Goal: Transaction & Acquisition: Purchase product/service

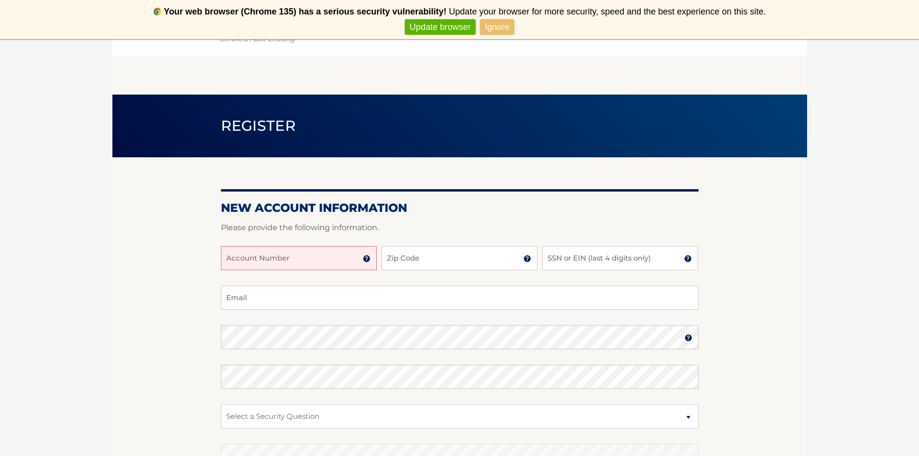
click at [317, 258] on input "Account Number" at bounding box center [299, 258] width 156 height 24
type input "44455949558"
click at [444, 261] on input "Zip Code" at bounding box center [460, 258] width 156 height 24
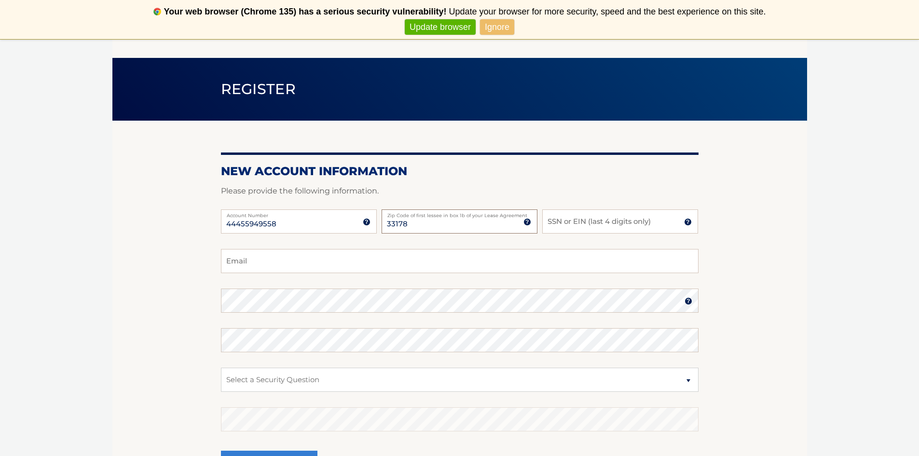
scroll to position [48, 0]
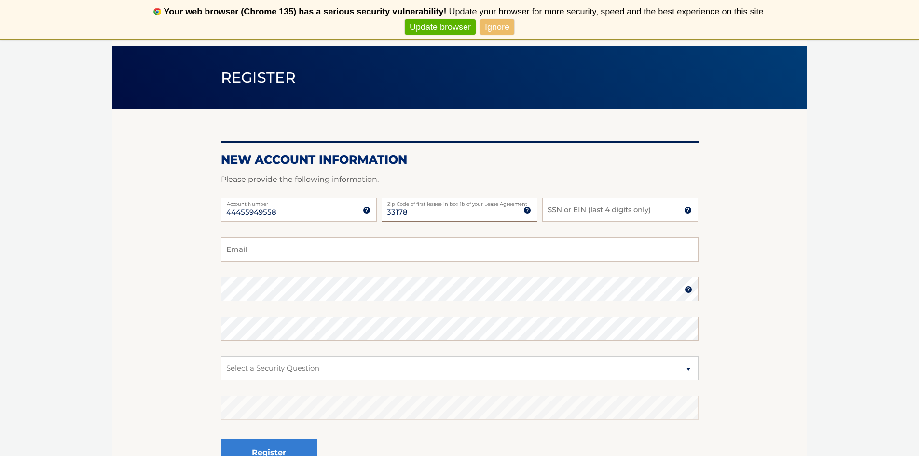
type input "33178"
click at [566, 208] on input "SSN or EIN (last 4 digits only)" at bounding box center [620, 210] width 156 height 24
type input "5758"
click at [283, 249] on input "Email" at bounding box center [460, 249] width 478 height 24
type input "for.adrian73@gmail.com"
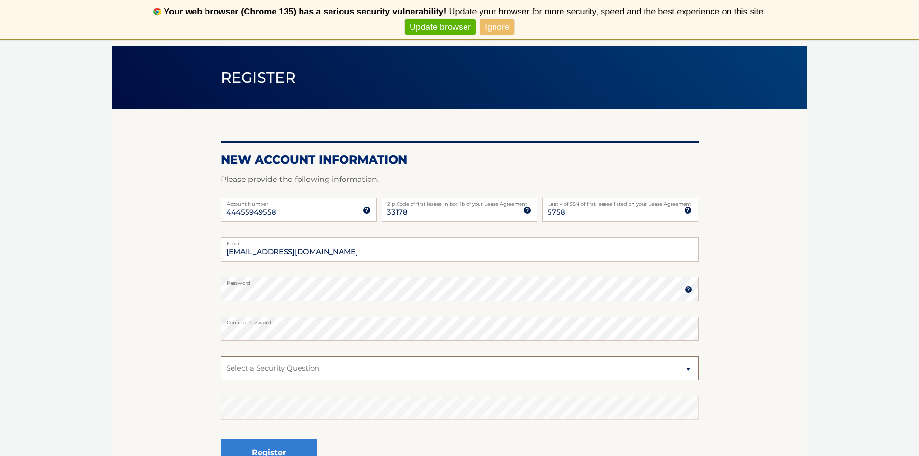
click at [290, 370] on select "Select a Security Question What was the name of your elementary school? What is…" at bounding box center [460, 368] width 478 height 24
select select "1"
click at [221, 356] on select "Select a Security Question What was the name of your elementary school? What is…" at bounding box center [460, 368] width 478 height 24
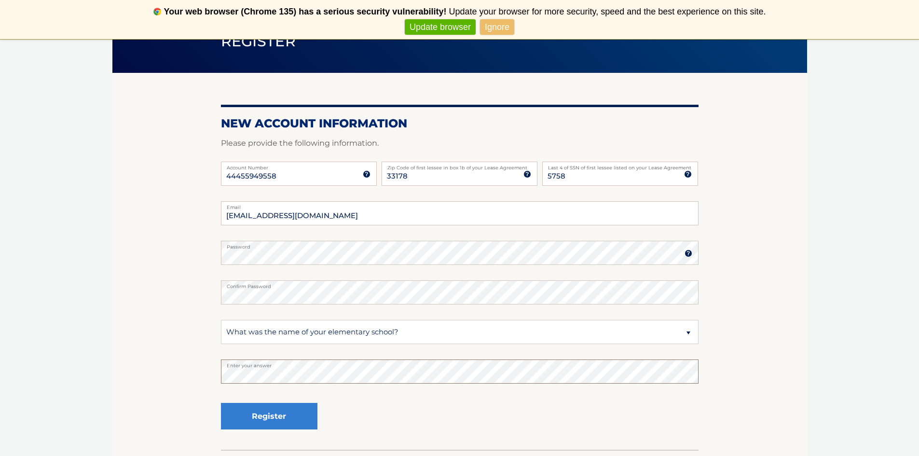
scroll to position [145, 0]
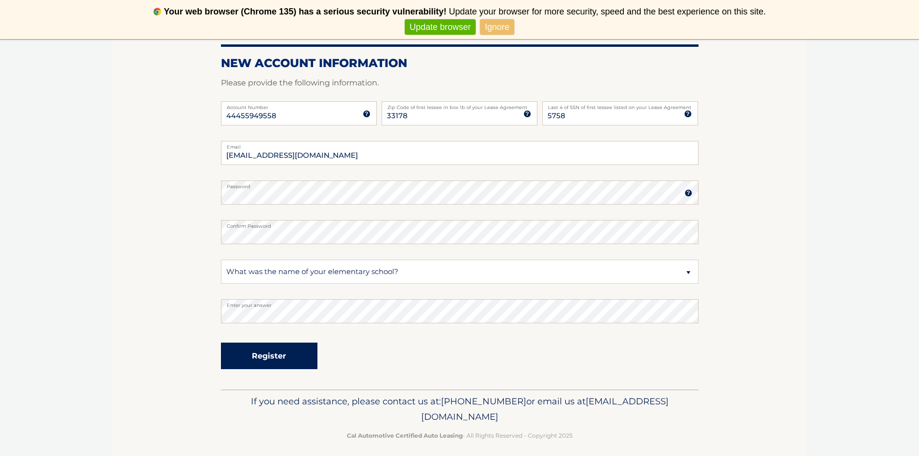
click at [250, 353] on button "Register" at bounding box center [269, 356] width 96 height 27
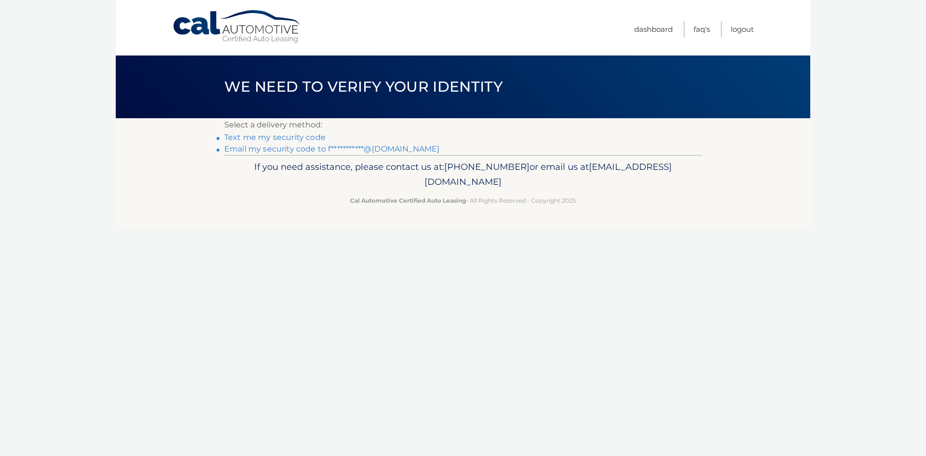
click at [286, 139] on link "Text me my security code" at bounding box center [274, 137] width 101 height 9
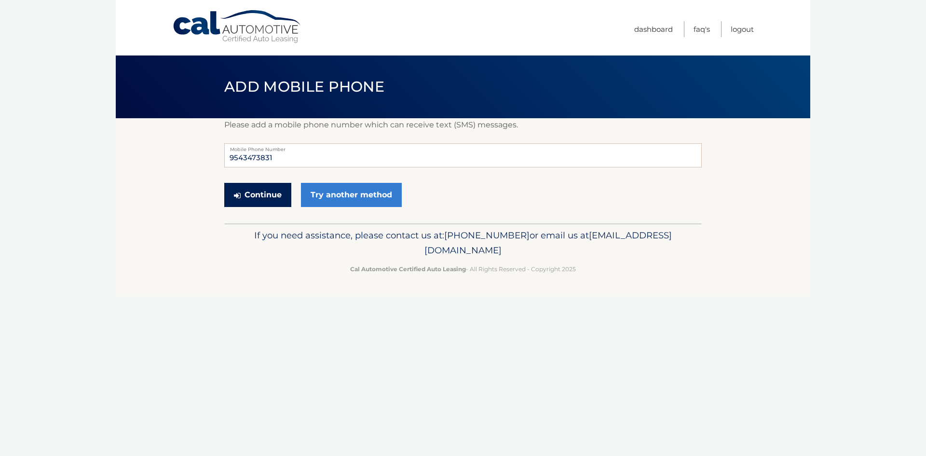
click at [258, 196] on button "Continue" at bounding box center [257, 195] width 67 height 24
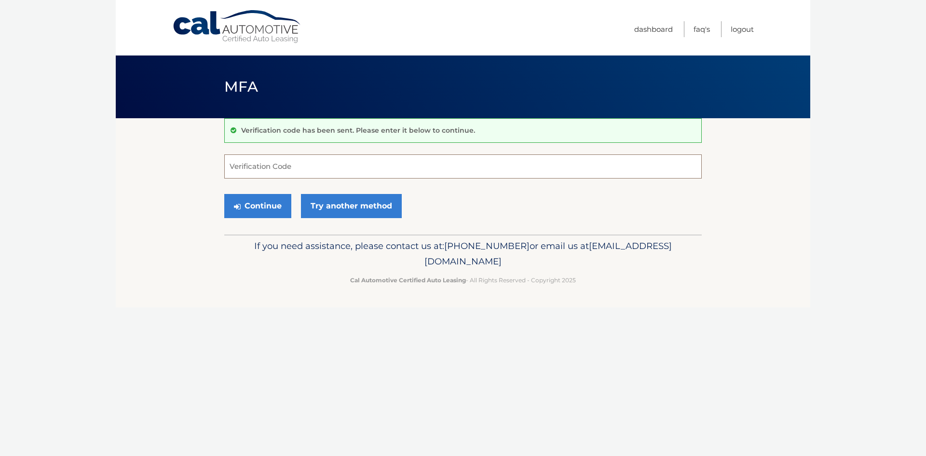
click at [289, 160] on input "Verification Code" at bounding box center [463, 166] width 478 height 24
type input "065565"
click at [261, 209] on button "Continue" at bounding box center [257, 206] width 67 height 24
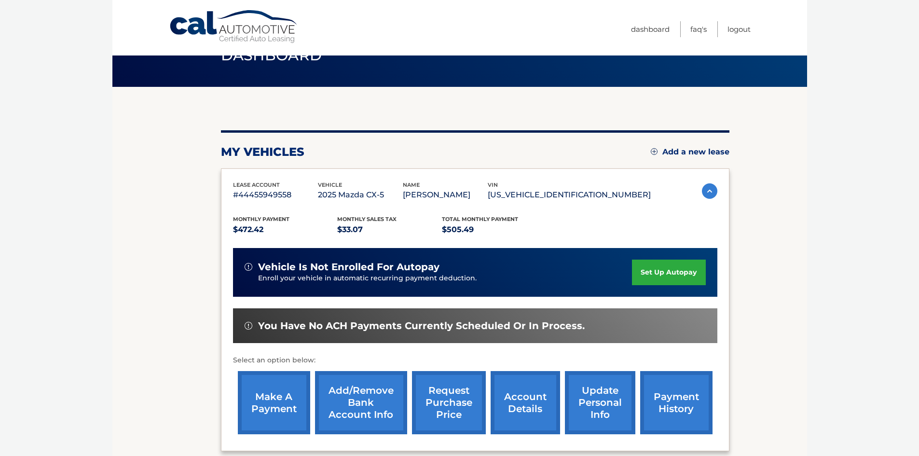
scroll to position [48, 0]
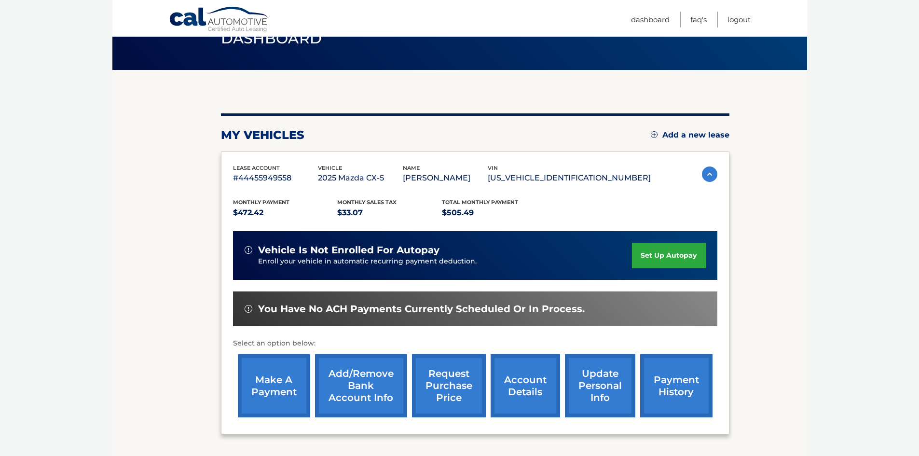
click at [278, 395] on link "make a payment" at bounding box center [274, 385] width 72 height 63
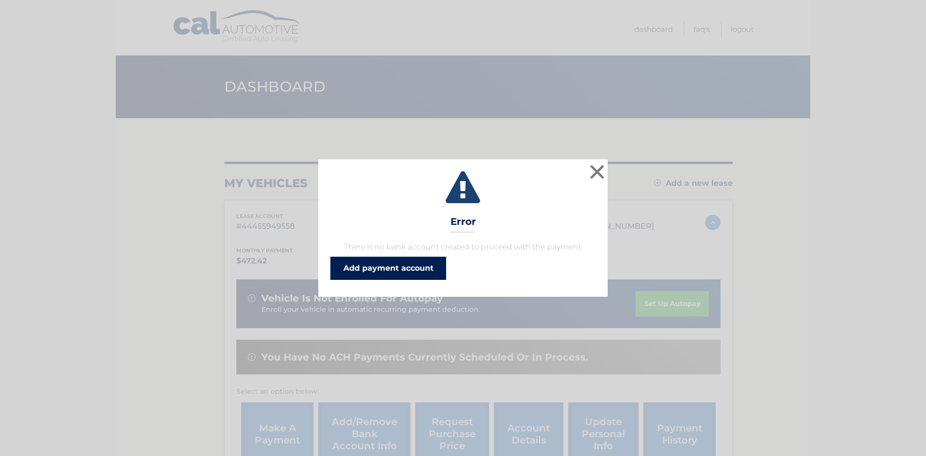
click at [383, 267] on link "Add payment account" at bounding box center [388, 268] width 116 height 23
click at [594, 172] on button "×" at bounding box center [597, 171] width 19 height 19
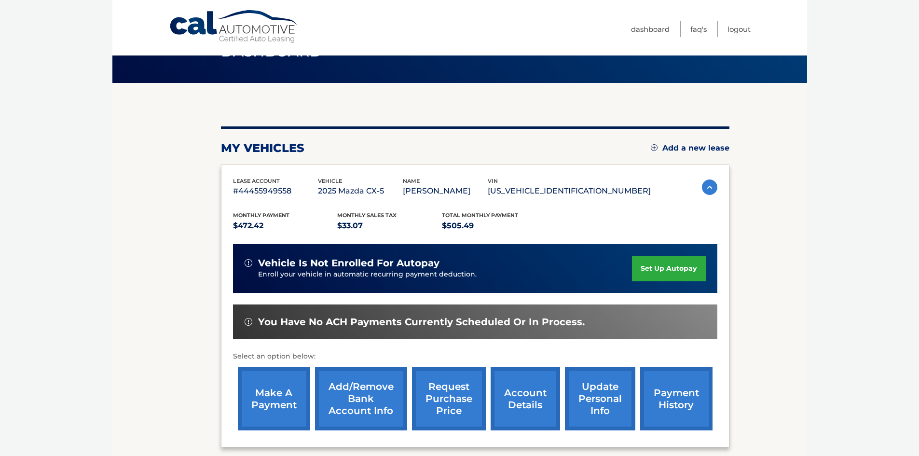
scroll to position [32, 0]
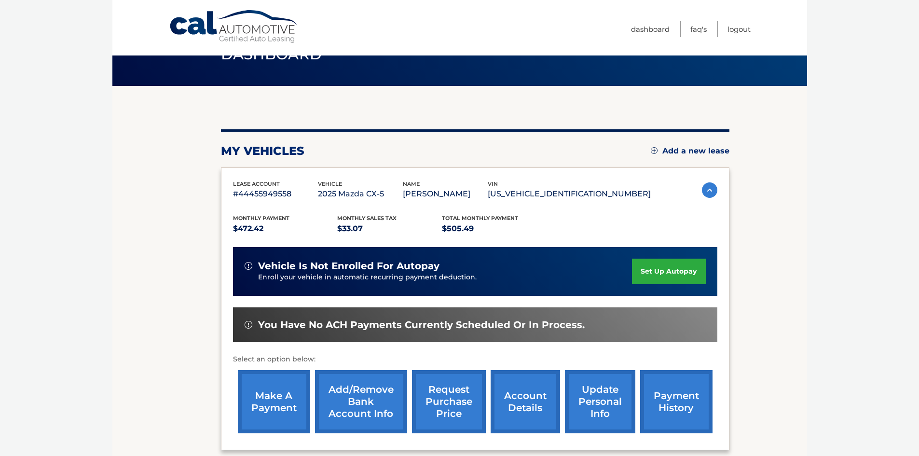
click at [270, 399] on link "make a payment" at bounding box center [274, 401] width 72 height 63
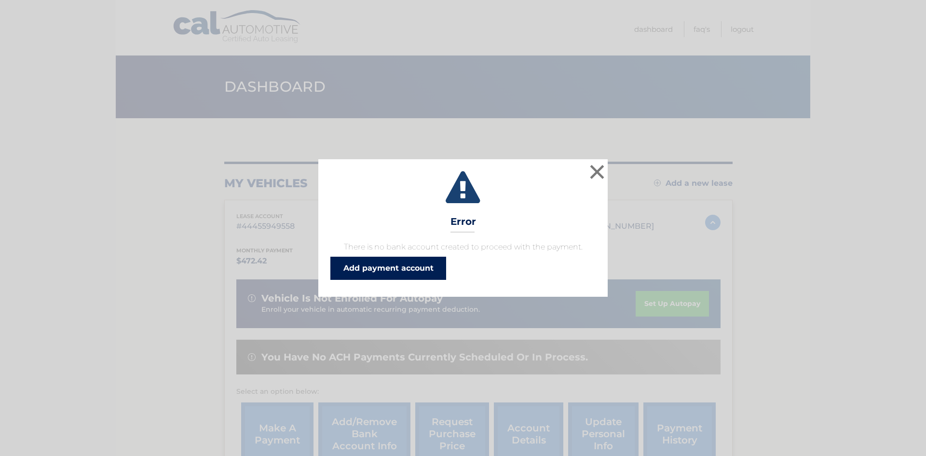
click at [369, 269] on link "Add payment account" at bounding box center [388, 268] width 116 height 23
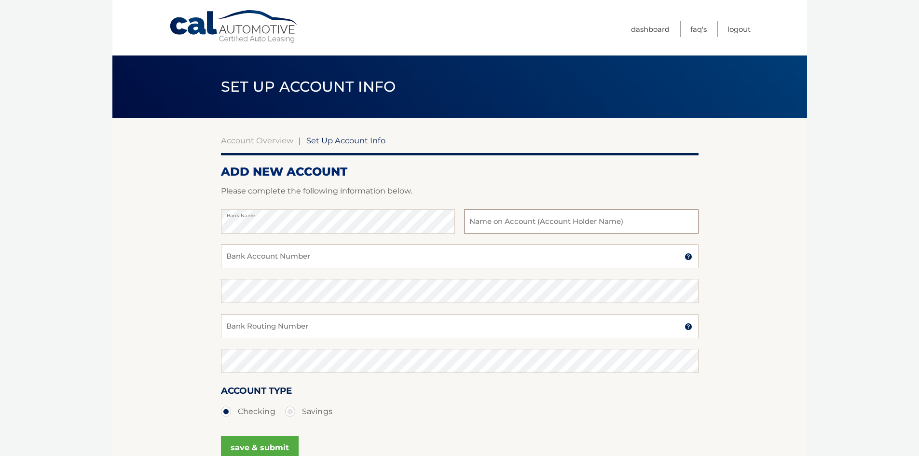
click at [509, 224] on input "text" at bounding box center [581, 221] width 234 height 24
click at [314, 257] on input "Bank Account Number" at bounding box center [460, 256] width 478 height 24
click at [522, 225] on input "4445949558" at bounding box center [581, 221] width 234 height 24
type input "4"
type input "Wooden Gaze Inc."
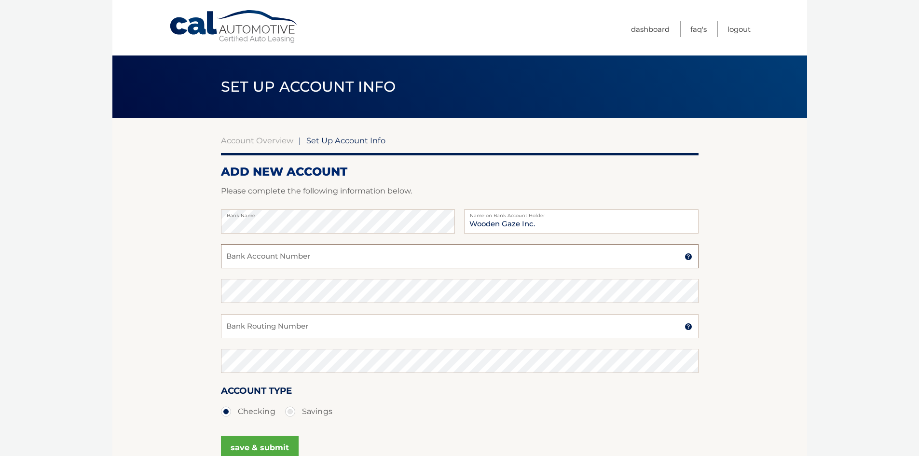
click at [329, 258] on input "Bank Account Number" at bounding box center [460, 256] width 478 height 24
type input "587997696"
click at [281, 326] on input "Bank Routing Number" at bounding box center [460, 326] width 478 height 24
type input "267084131"
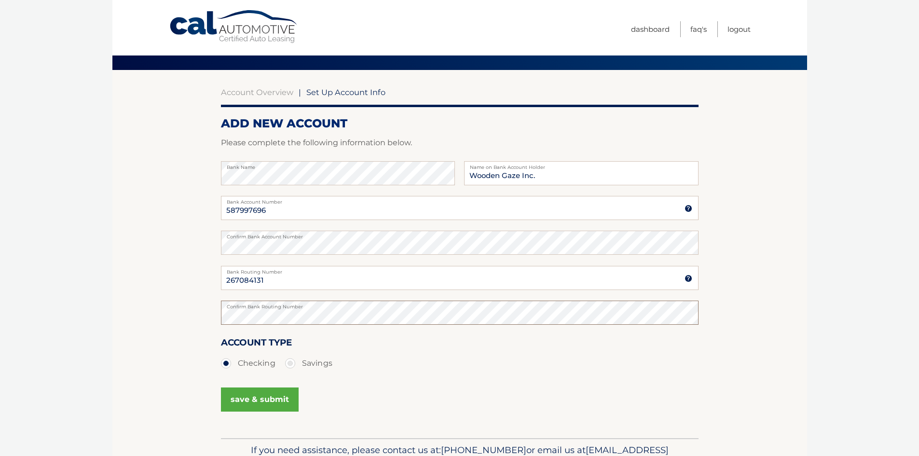
scroll to position [104, 0]
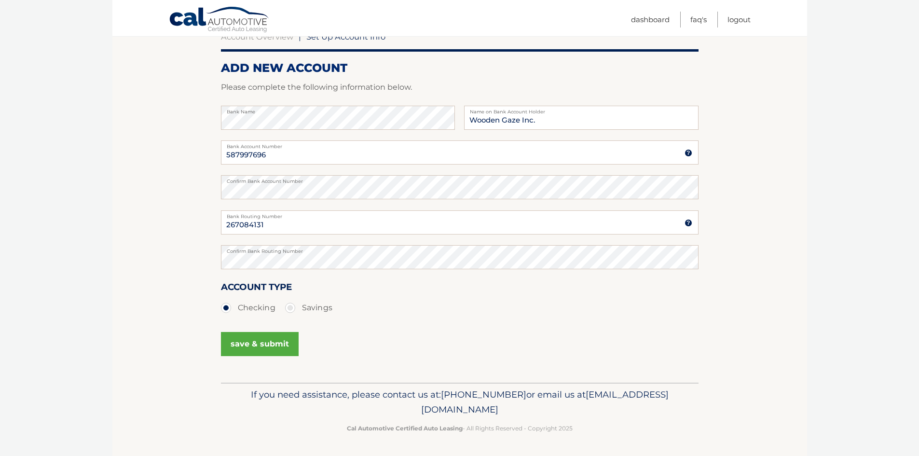
click at [252, 344] on button "save & submit" at bounding box center [260, 344] width 78 height 24
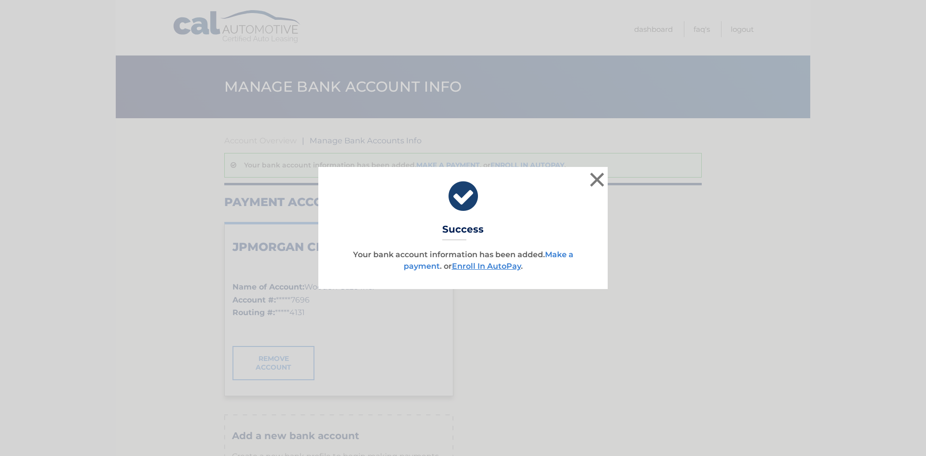
click at [560, 255] on link "Make a payment" at bounding box center [489, 260] width 170 height 21
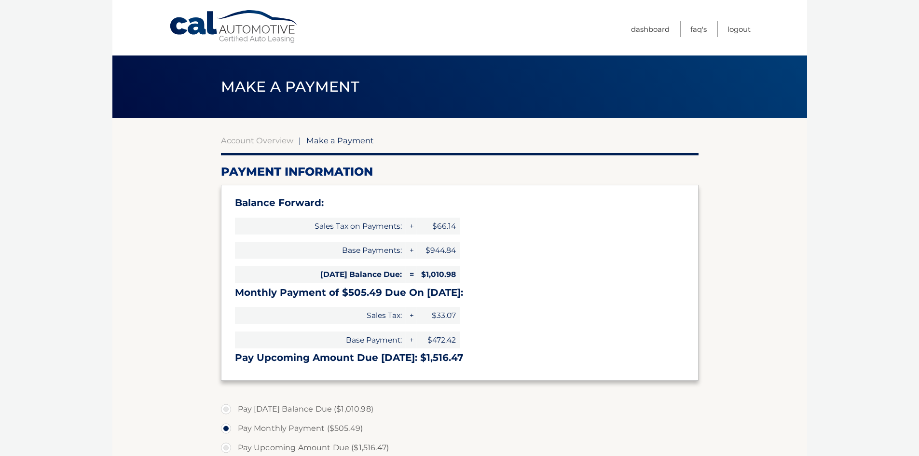
select select "YTA0NDYxMGMtNDExNi00YTdjLWFlNTEtNmJlODFmMmFjZDdh"
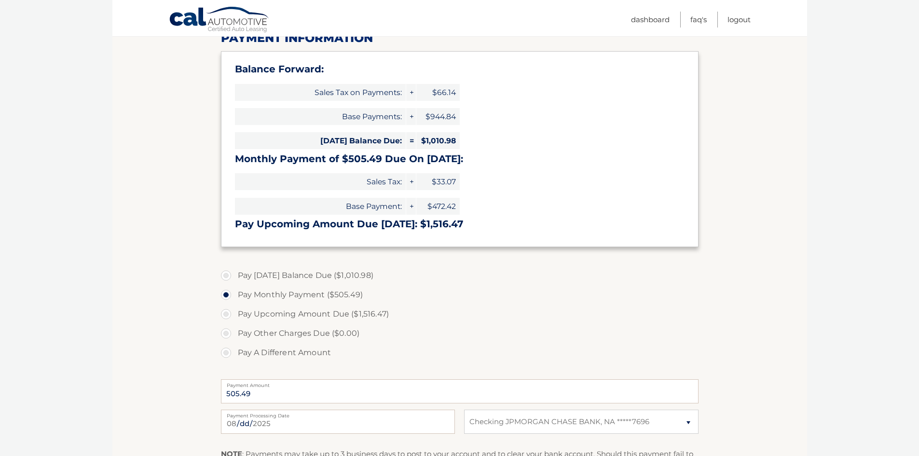
scroll to position [145, 0]
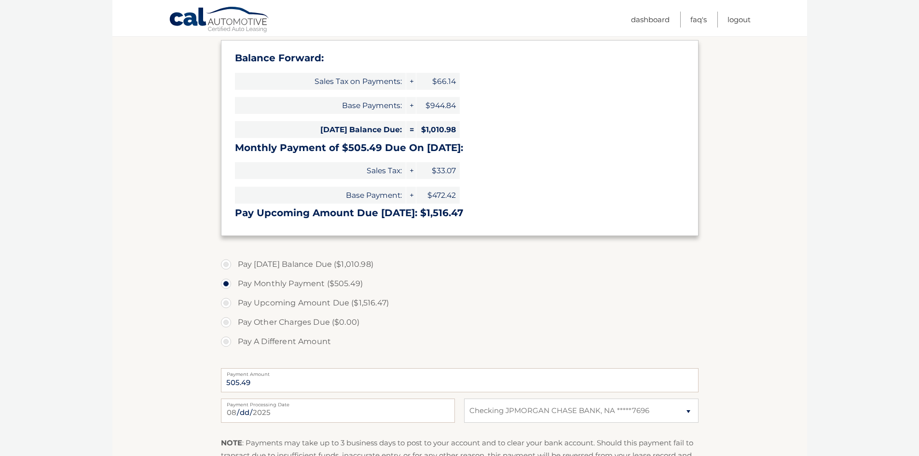
click at [227, 265] on label "Pay [DATE] Balance Due ($1,010.98)" at bounding box center [460, 264] width 478 height 19
click at [227, 265] on input "Pay [DATE] Balance Due ($1,010.98)" at bounding box center [230, 262] width 10 height 15
radio input "true"
type input "1010.98"
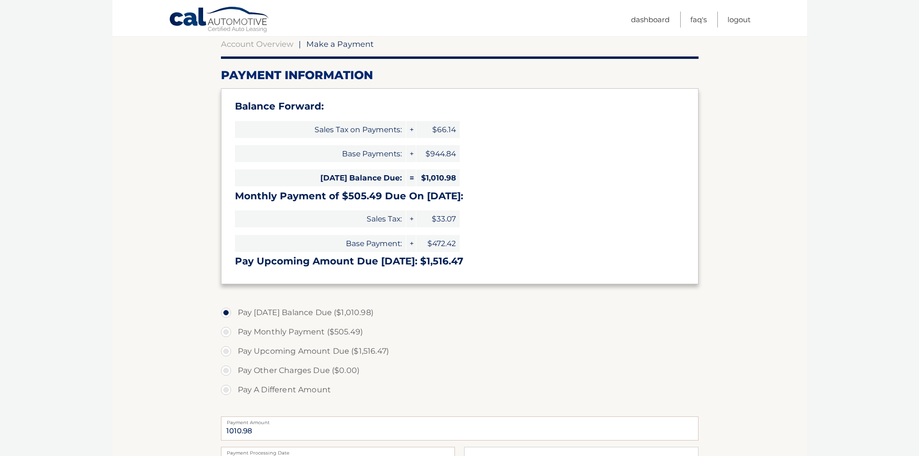
scroll to position [48, 0]
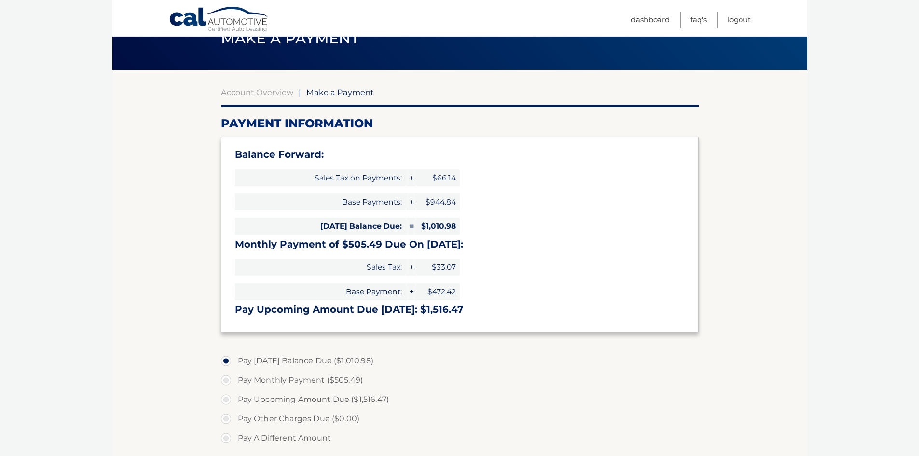
click at [797, 276] on section "Account Overview | Make a Payment Payment Information Balance Forward: Sales Ta…" at bounding box center [459, 351] width 695 height 563
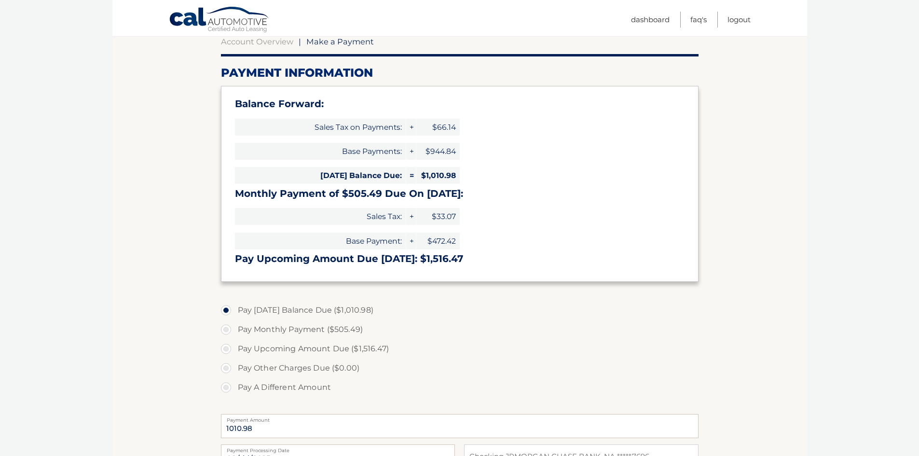
scroll to position [145, 0]
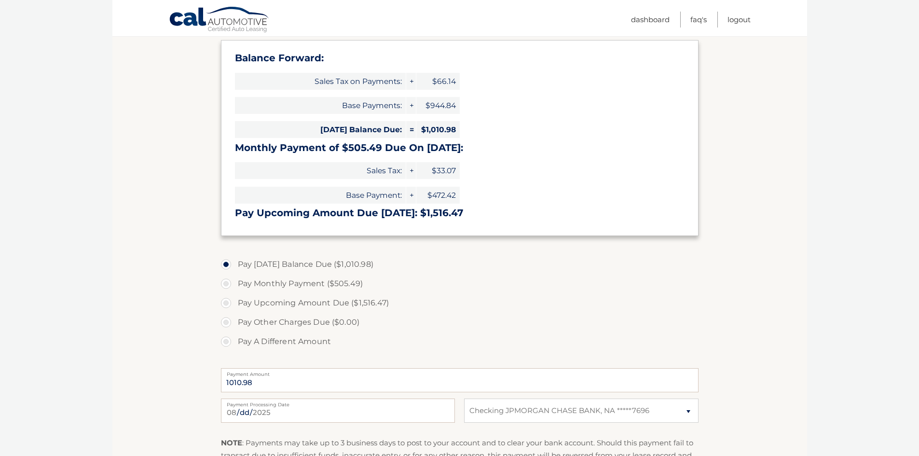
click at [226, 283] on label "Pay Monthly Payment ($505.49)" at bounding box center [460, 283] width 478 height 19
click at [226, 283] on input "Pay Monthly Payment ($505.49)" at bounding box center [230, 281] width 10 height 15
radio input "true"
type input "505.49"
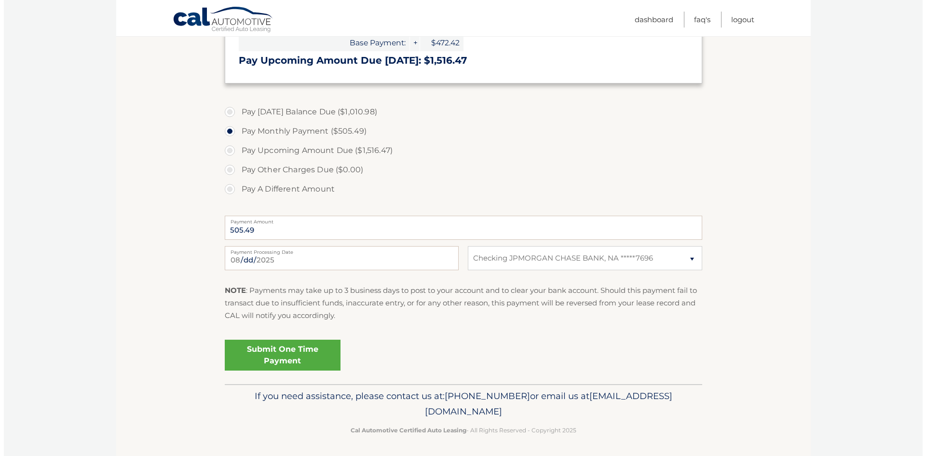
scroll to position [299, 0]
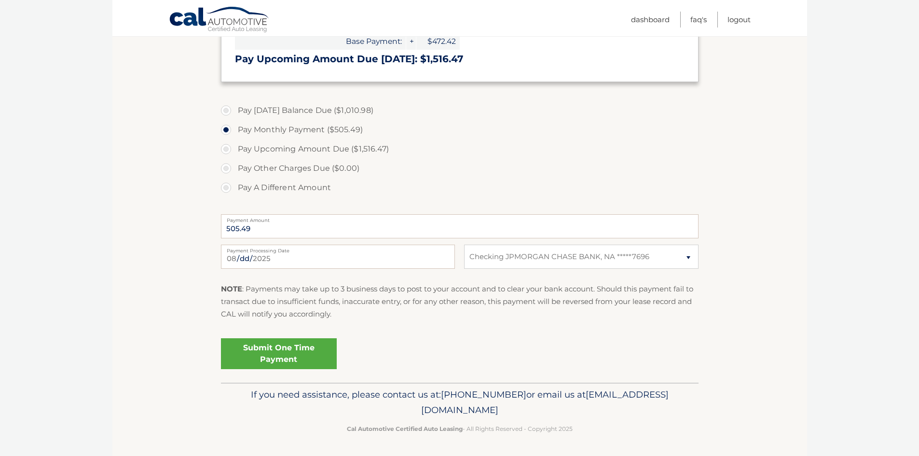
click at [274, 353] on link "Submit One Time Payment" at bounding box center [279, 353] width 116 height 31
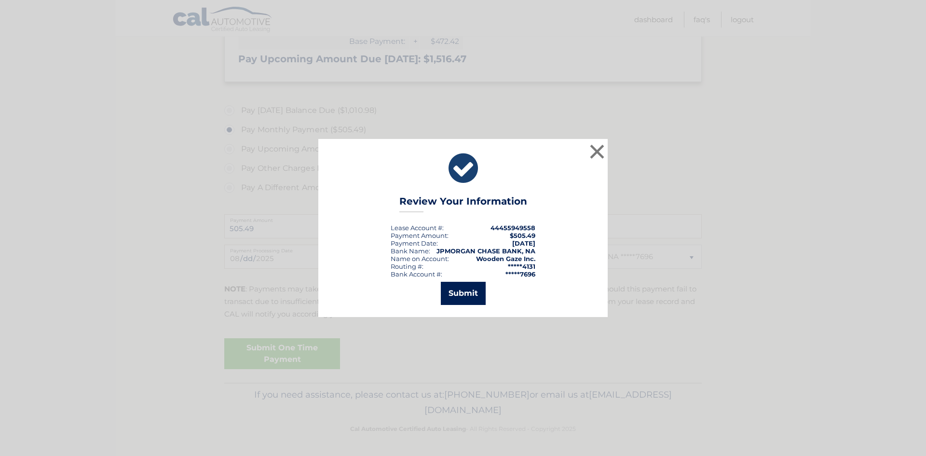
click at [455, 301] on button "Submit" at bounding box center [463, 293] width 45 height 23
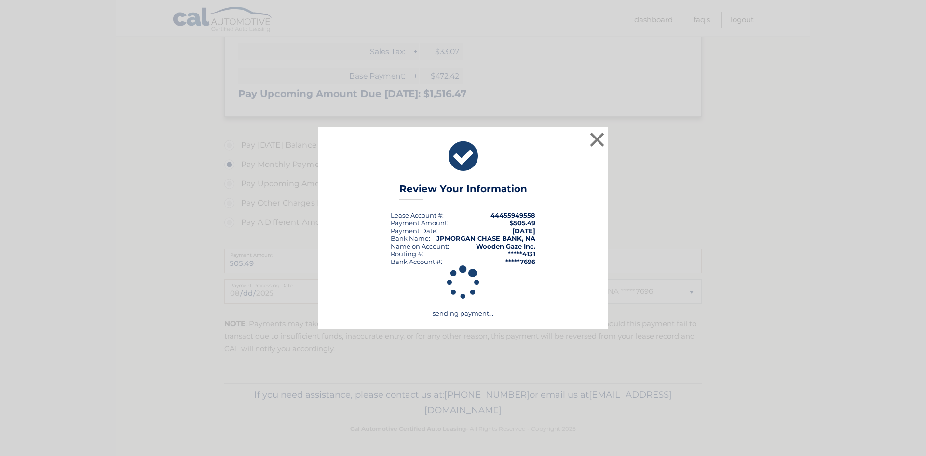
scroll to position [264, 0]
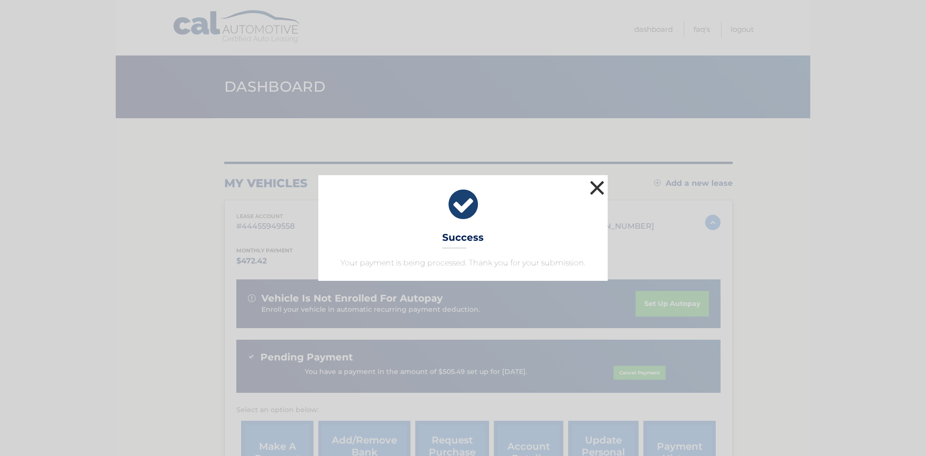
click at [598, 190] on button "×" at bounding box center [597, 187] width 19 height 19
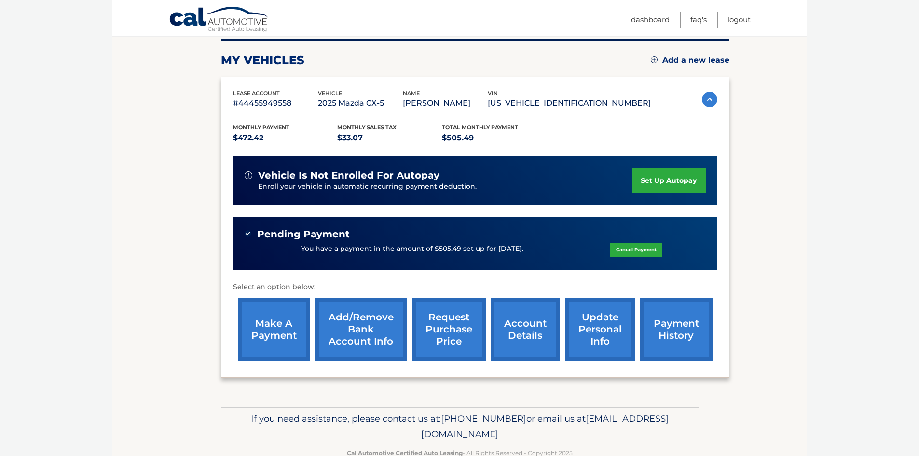
scroll to position [147, 0]
